Goal: Check status: Check status

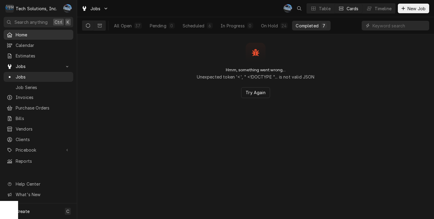
click at [39, 33] on span "Home" at bounding box center [43, 35] width 55 height 6
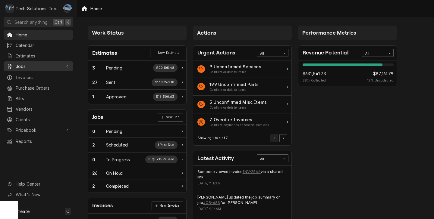
click at [34, 63] on span "Jobs" at bounding box center [38, 66] width 45 height 6
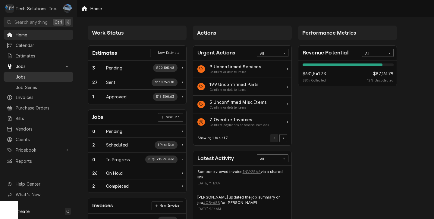
click at [38, 74] on span "Jobs" at bounding box center [43, 77] width 55 height 6
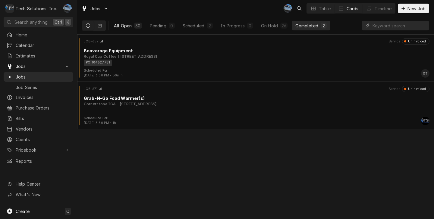
click at [125, 27] on div "All Open" at bounding box center [123, 26] width 18 height 6
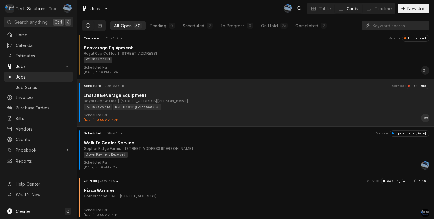
scroll to position [1243, 0]
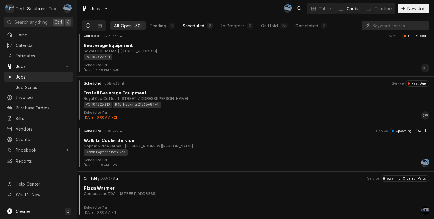
click at [193, 25] on div "Scheduled" at bounding box center [194, 26] width 22 height 6
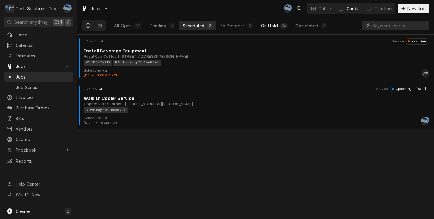
click at [276, 24] on div "On Hold" at bounding box center [269, 26] width 17 height 6
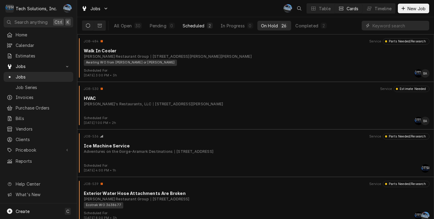
click at [201, 28] on div "Scheduled" at bounding box center [194, 26] width 22 height 6
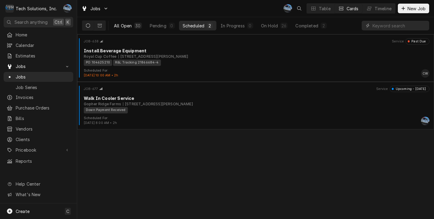
click at [128, 23] on div "All Open" at bounding box center [123, 26] width 18 height 6
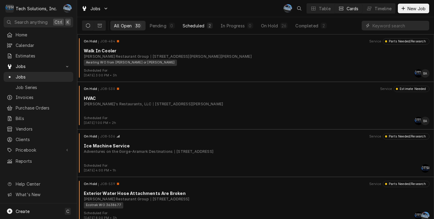
click at [189, 24] on div "Scheduled" at bounding box center [194, 26] width 22 height 6
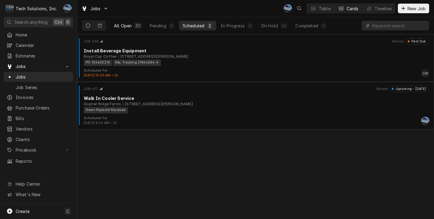
click at [120, 27] on div "All Open" at bounding box center [123, 26] width 18 height 6
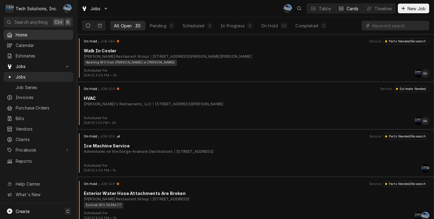
click at [24, 34] on span "Home" at bounding box center [43, 35] width 55 height 6
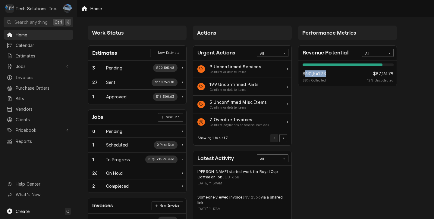
drag, startPoint x: 305, startPoint y: 74, endPoint x: 332, endPoint y: 77, distance: 26.9
click at [332, 77] on div "$631,541.73 88 % Collected $87,161.79 12 % Uncollected" at bounding box center [348, 77] width 91 height 13
drag, startPoint x: 332, startPoint y: 77, endPoint x: 341, endPoint y: 119, distance: 43.3
click at [341, 119] on div "Performance Metrics Revenue Potential All 88% $631,541.73 88 % Collected $87,16…" at bounding box center [347, 218] width 105 height 391
drag, startPoint x: 376, startPoint y: 74, endPoint x: 392, endPoint y: 75, distance: 15.7
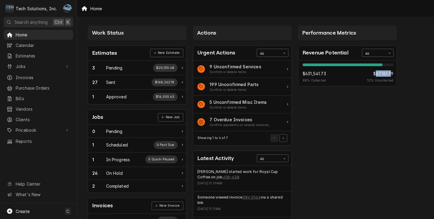
click at [392, 75] on span "$87,161.79" at bounding box center [380, 74] width 26 height 6
drag, startPoint x: 392, startPoint y: 75, endPoint x: 393, endPoint y: 95, distance: 20.0
click at [397, 92] on div "Performance Metrics Revenue Potential All 88% $631,541.73 88 % Collected $87,16…" at bounding box center [347, 218] width 105 height 391
drag, startPoint x: 318, startPoint y: 80, endPoint x: 368, endPoint y: 83, distance: 50.4
click at [368, 83] on div "$631,541.73 88 % Collected $87,161.79 12 % Uncollected" at bounding box center [348, 77] width 91 height 13
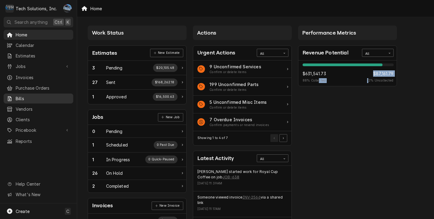
click at [31, 96] on span "Bills" at bounding box center [43, 99] width 55 height 6
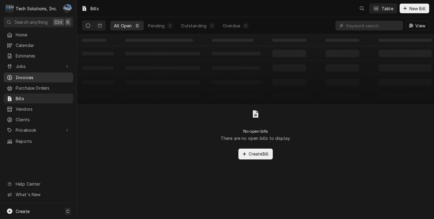
click at [30, 75] on span "Invoices" at bounding box center [43, 77] width 55 height 6
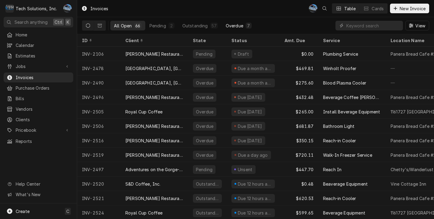
click at [233, 26] on div "Overdue" at bounding box center [234, 26] width 17 height 6
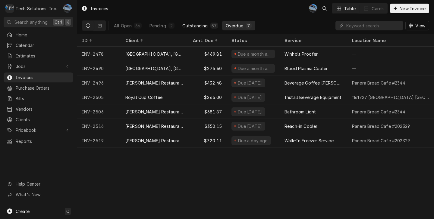
click at [197, 26] on div "Outstanding" at bounding box center [195, 26] width 26 height 6
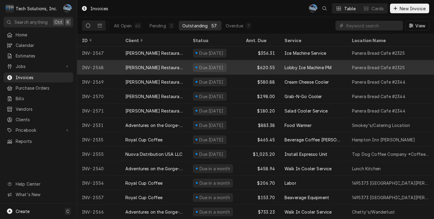
scroll to position [655, 0]
